Goal: Use online tool/utility: Use online tool/utility

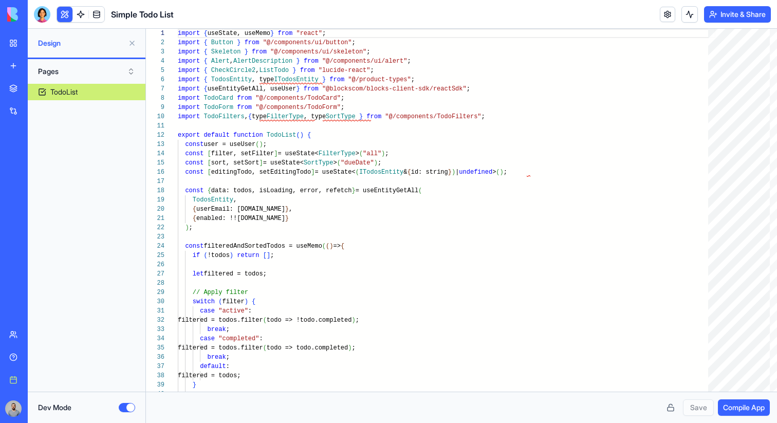
scroll to position [74, 0]
click at [121, 412] on div "Dev Mode" at bounding box center [86, 407] width 97 height 10
click at [123, 409] on button "Dev Mode" at bounding box center [127, 407] width 16 height 9
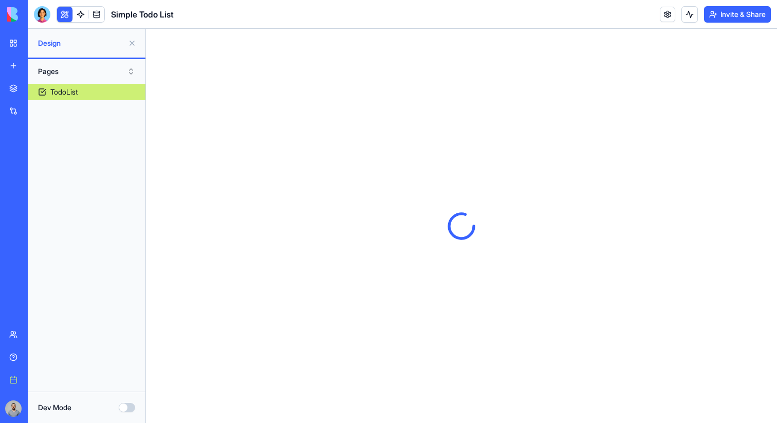
scroll to position [0, 0]
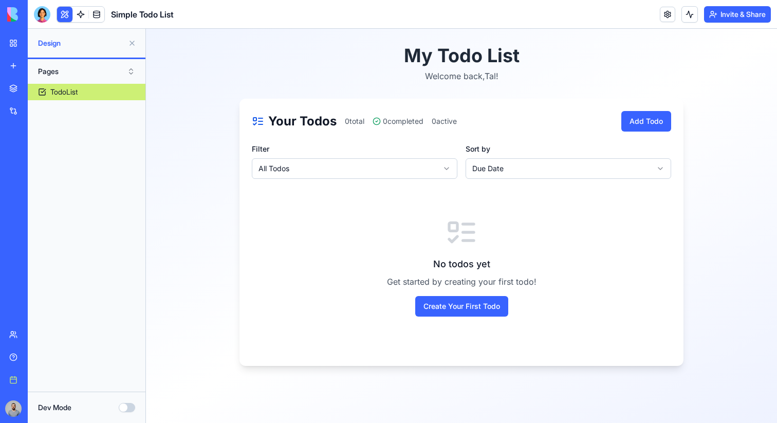
click at [124, 407] on button "Dev Mode" at bounding box center [127, 407] width 16 height 9
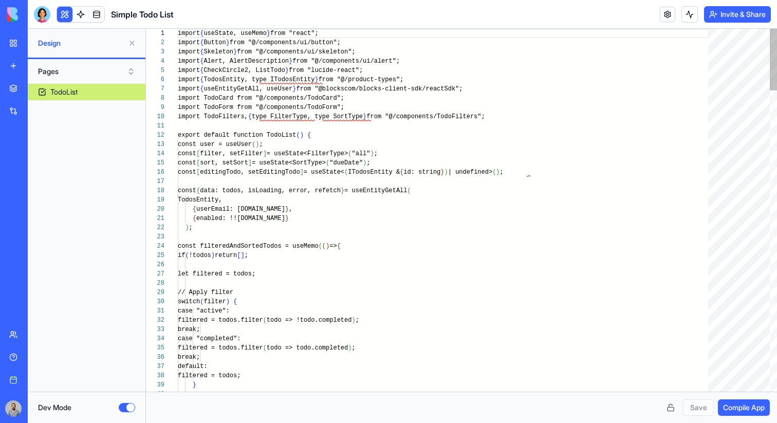
scroll to position [74, 0]
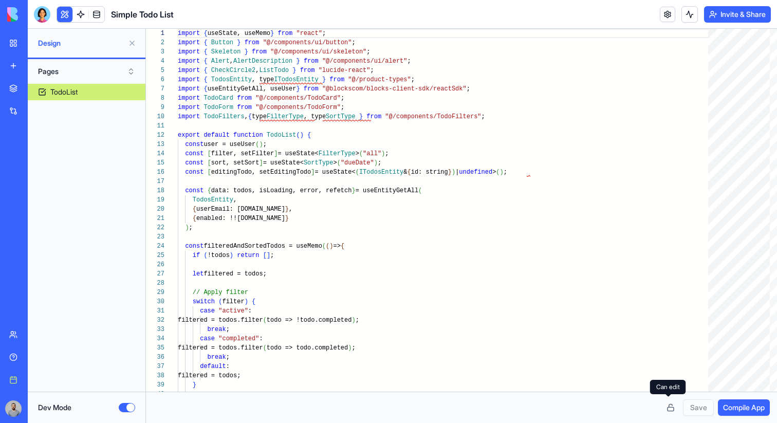
click at [670, 411] on button at bounding box center [670, 407] width 16 height 16
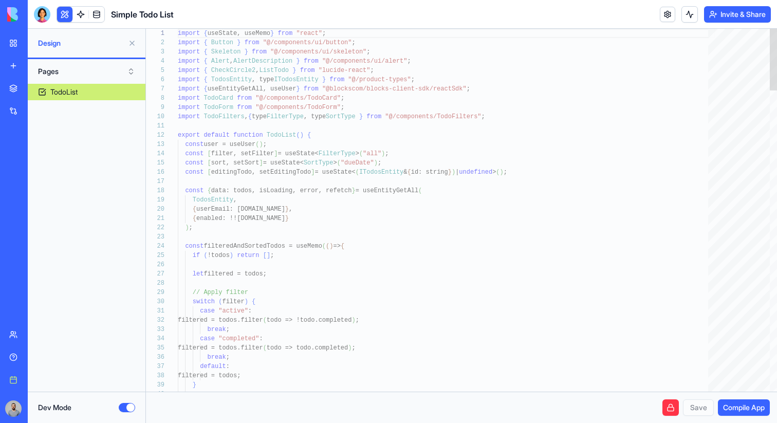
scroll to position [46, 0]
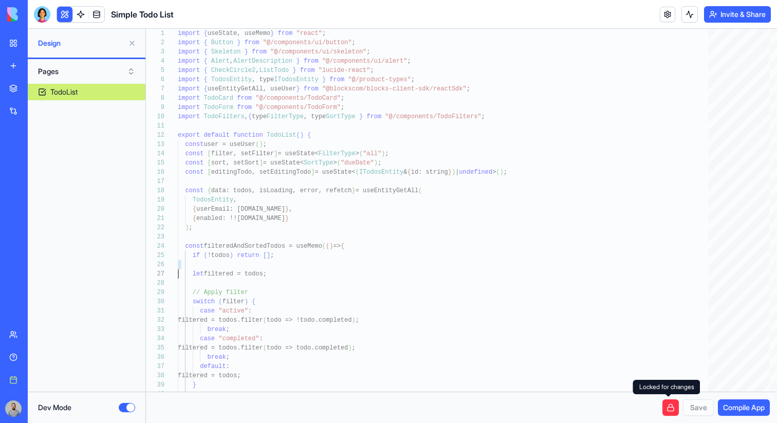
click at [664, 401] on button at bounding box center [670, 407] width 16 height 16
type textarea "**********"
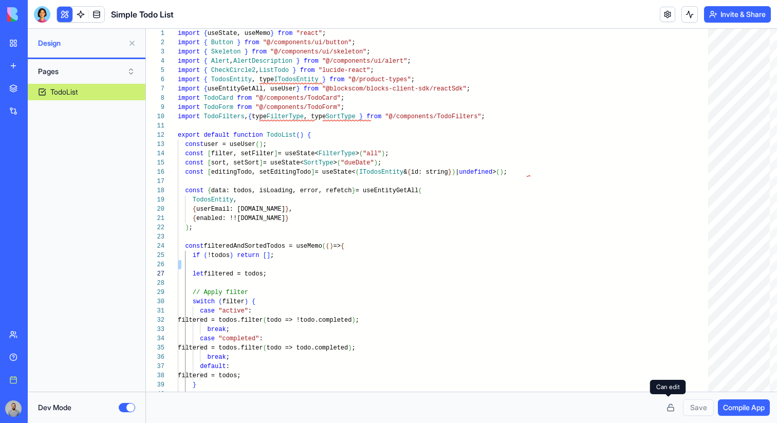
click at [666, 409] on button at bounding box center [670, 407] width 16 height 16
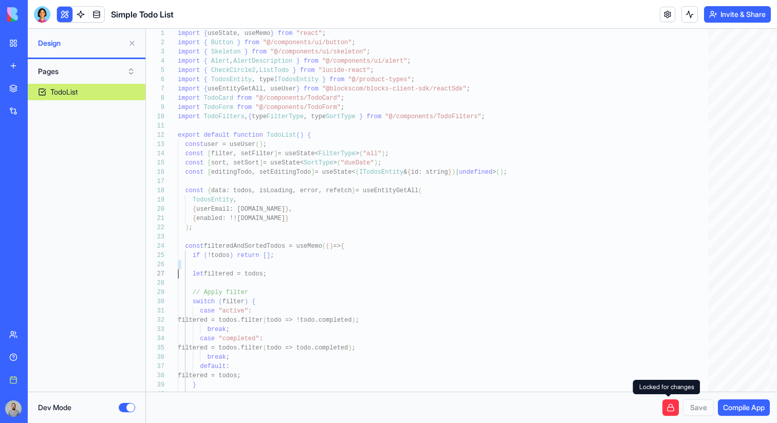
click at [666, 409] on button at bounding box center [670, 407] width 16 height 16
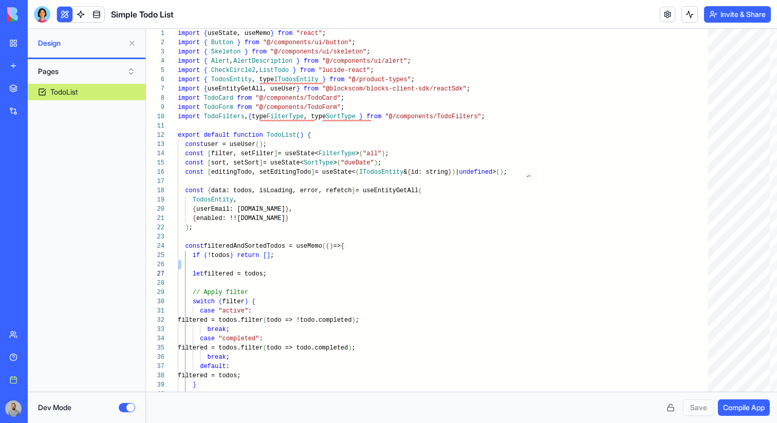
click at [127, 407] on button "Dev Mode" at bounding box center [127, 407] width 16 height 9
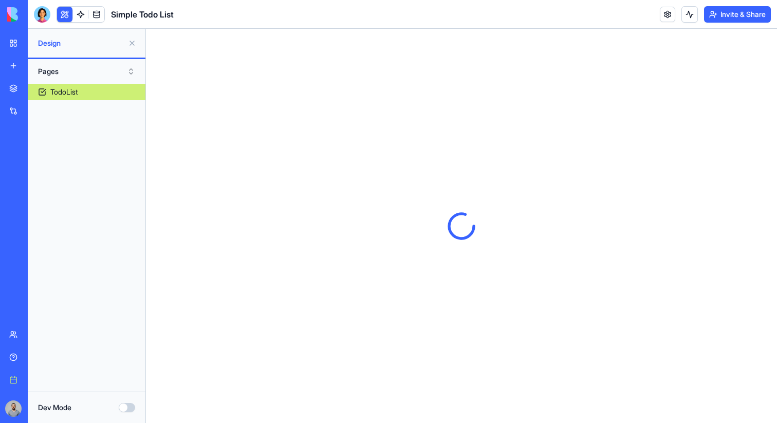
scroll to position [0, 0]
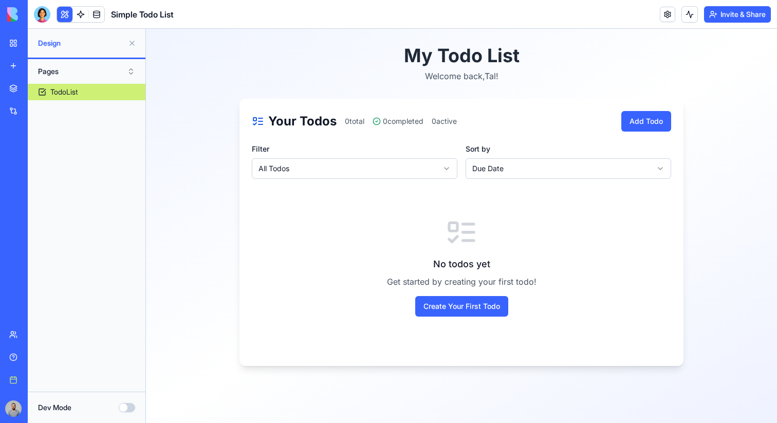
click at [127, 407] on button "Dev Mode" at bounding box center [127, 407] width 16 height 9
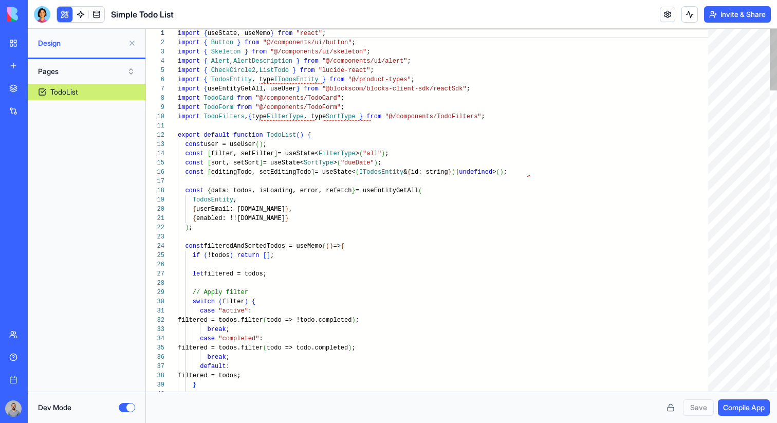
scroll to position [74, 0]
click at [130, 408] on button "Dev Mode" at bounding box center [127, 407] width 16 height 9
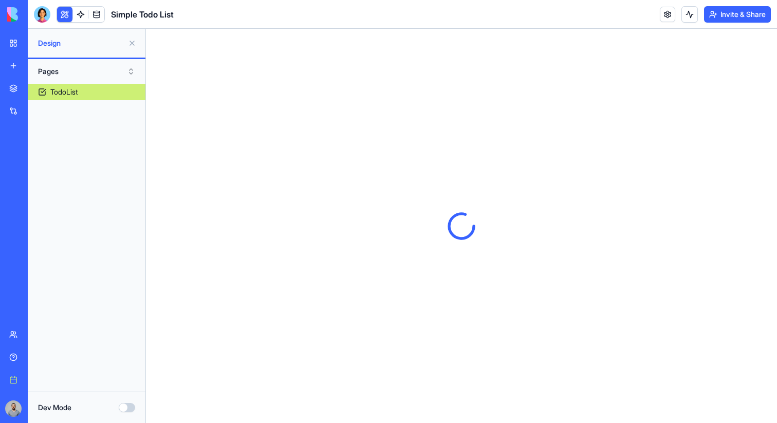
scroll to position [0, 0]
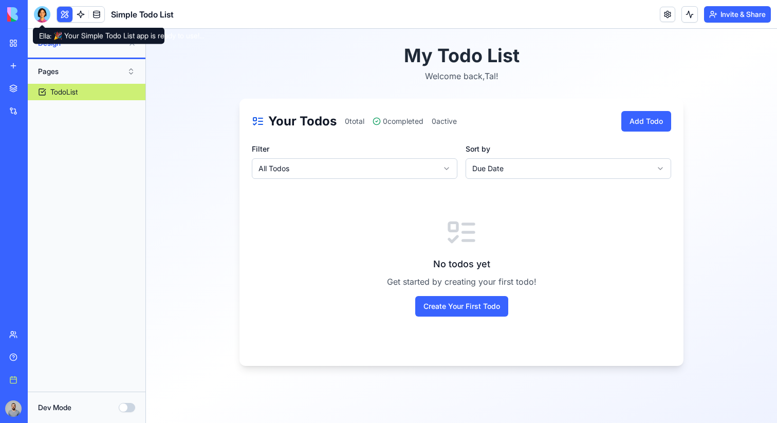
click at [47, 10] on div at bounding box center [42, 14] width 16 height 16
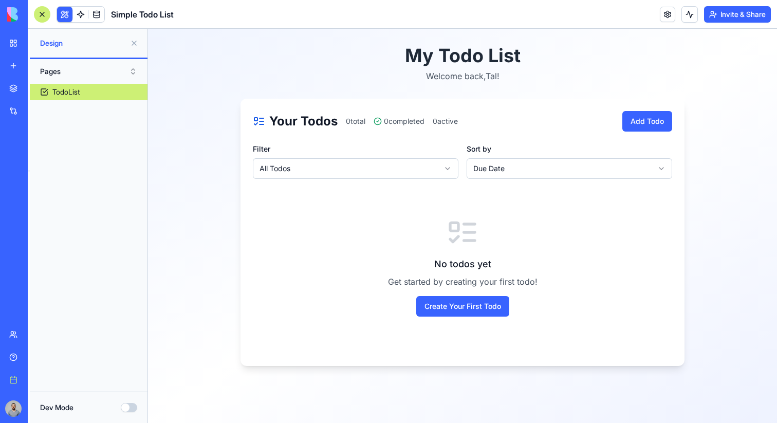
scroll to position [224, 0]
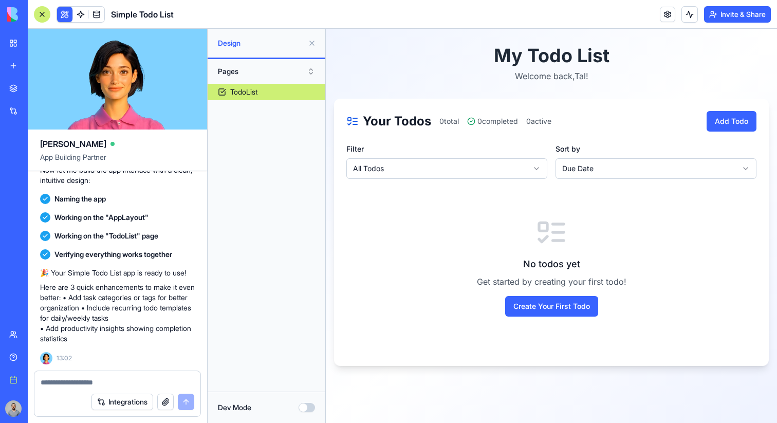
click at [320, 414] on div "Dev Mode" at bounding box center [267, 407] width 118 height 31
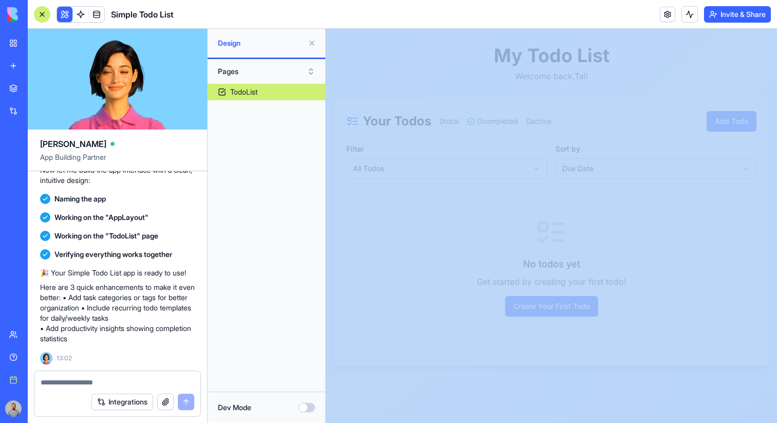
click at [319, 414] on div "Dev Mode" at bounding box center [267, 407] width 118 height 31
click at [313, 413] on div "Dev Mode" at bounding box center [267, 407] width 118 height 31
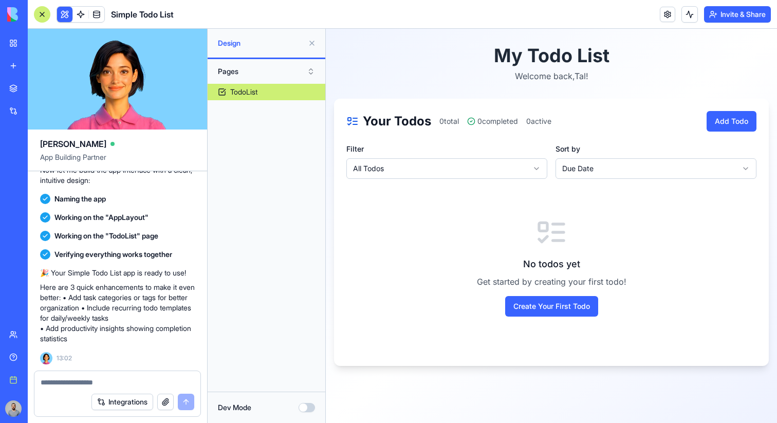
click at [312, 411] on button "Dev Mode" at bounding box center [307, 407] width 16 height 9
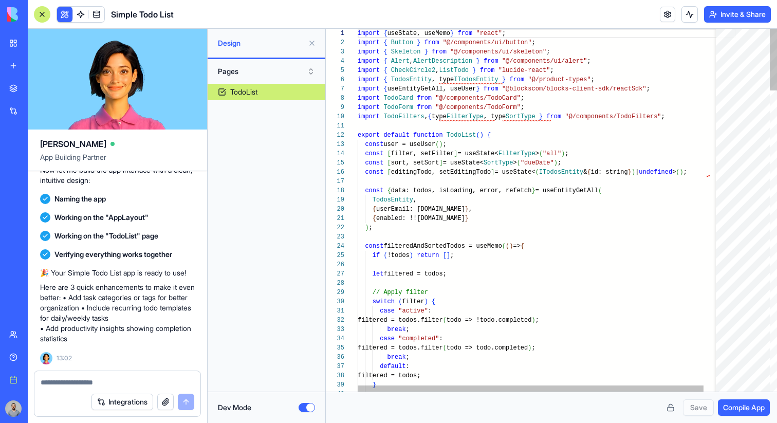
scroll to position [74, 0]
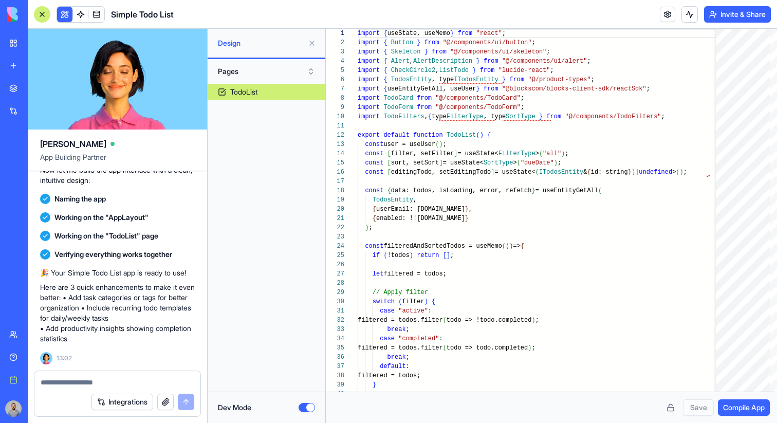
type button "on"
